Goal: Task Accomplishment & Management: Manage account settings

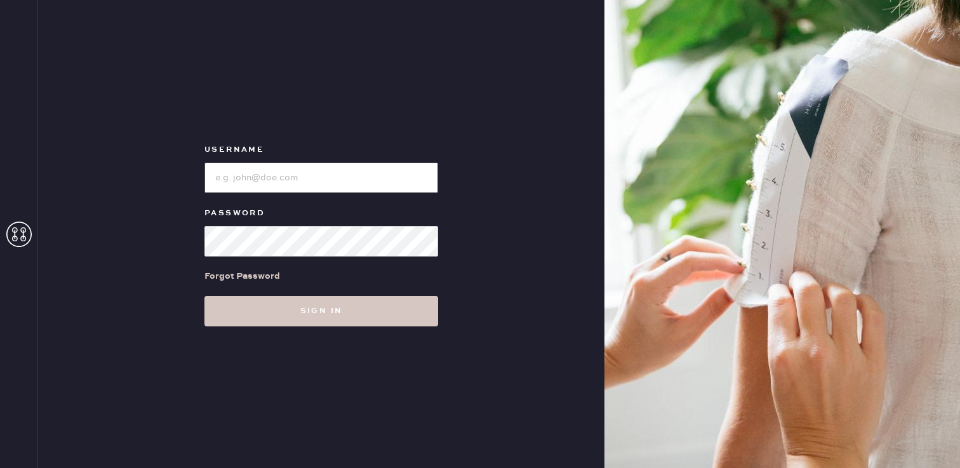
click at [360, 187] on input "loginName" at bounding box center [321, 178] width 234 height 30
type input "[PERSON_NAME][EMAIL_ADDRESS][DOMAIN_NAME]"
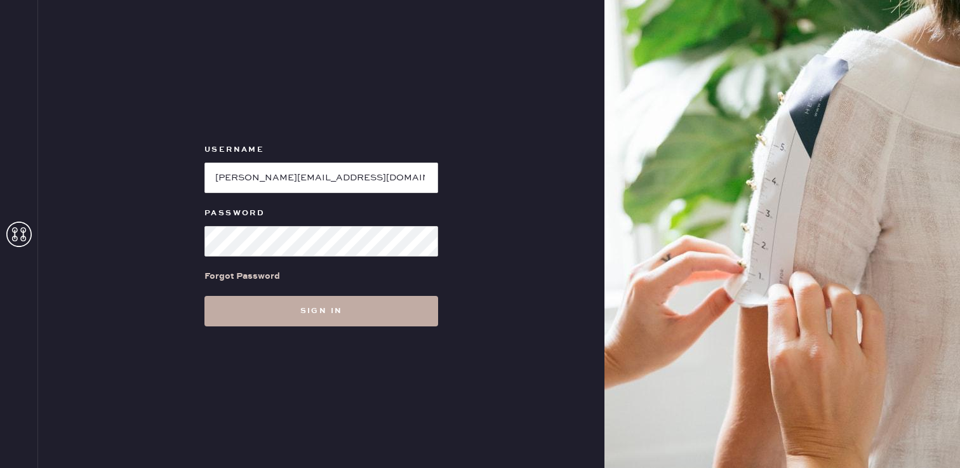
click at [331, 304] on button "Sign in" at bounding box center [321, 311] width 234 height 30
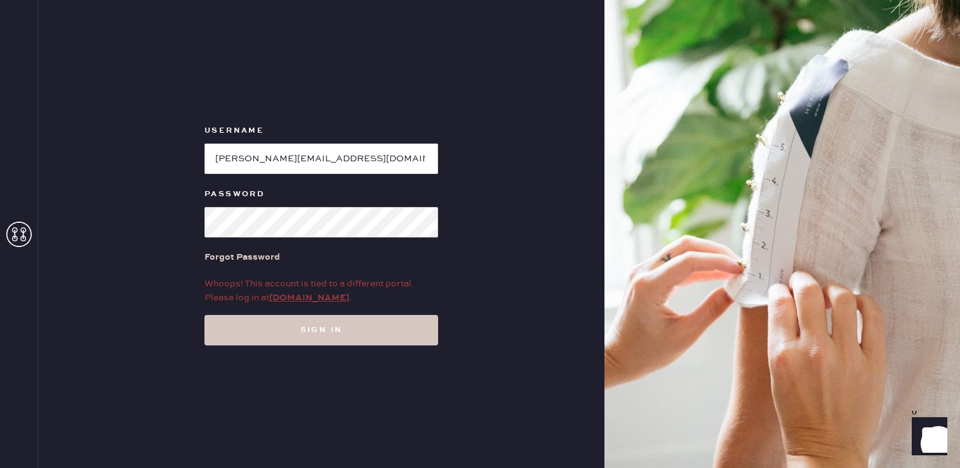
click at [326, 298] on link "my.hemster.co" at bounding box center [309, 297] width 80 height 11
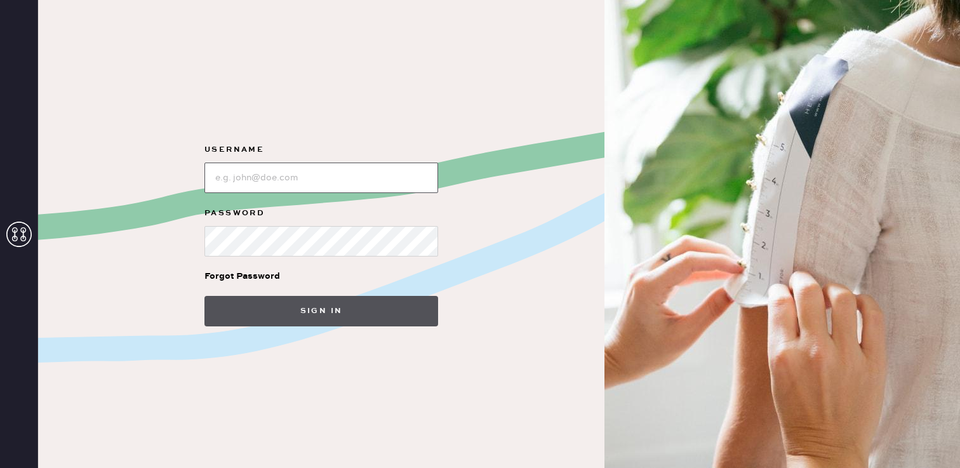
type input "[PERSON_NAME][EMAIL_ADDRESS][DOMAIN_NAME]"
click at [348, 314] on button "Sign in" at bounding box center [321, 311] width 234 height 30
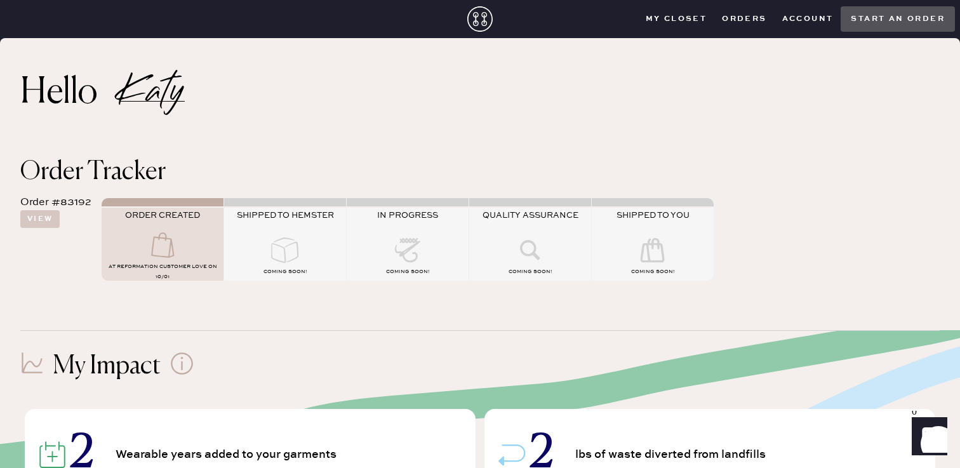
click at [152, 243] on use at bounding box center [162, 244] width 23 height 25
click at [58, 222] on button "View" at bounding box center [39, 219] width 39 height 18
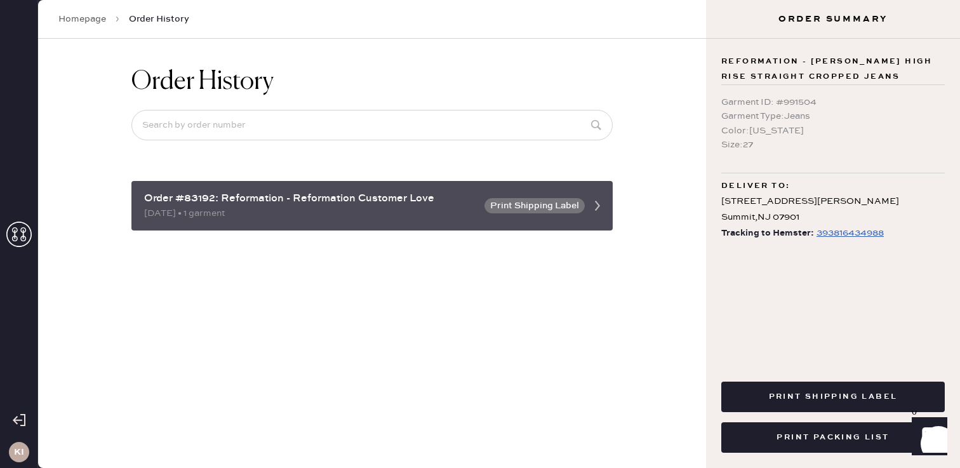
click at [545, 202] on button "Print Shipping Label" at bounding box center [534, 205] width 100 height 15
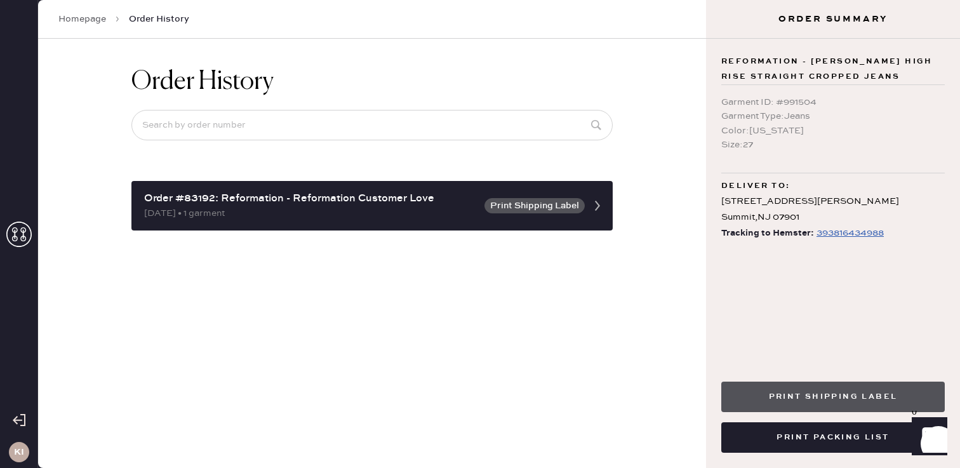
click at [872, 406] on button "Print Shipping Label" at bounding box center [832, 397] width 223 height 30
